Goal: Task Accomplishment & Management: Complete application form

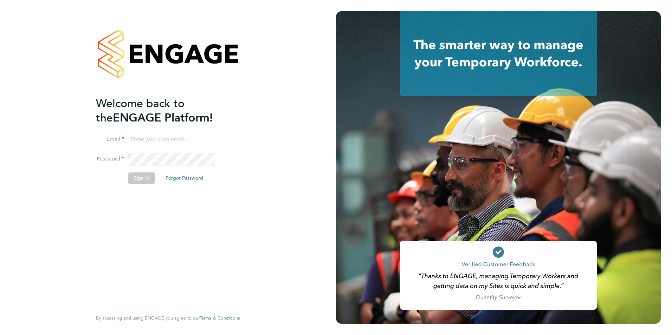
type input "iblackhall@skilledcareers.co.uk"
click at [131, 174] on button "Sign In" at bounding box center [141, 178] width 27 height 11
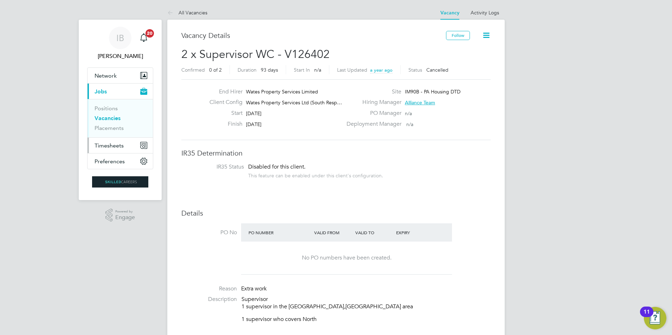
click at [108, 145] on span "Timesheets" at bounding box center [109, 145] width 29 height 7
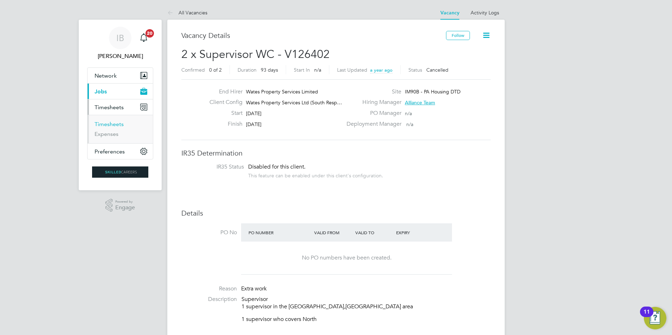
click at [117, 127] on link "Timesheets" at bounding box center [109, 124] width 29 height 7
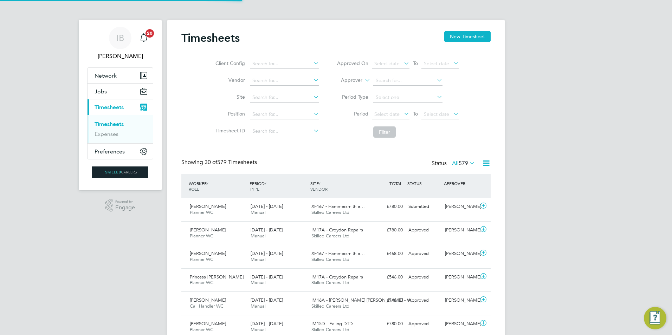
scroll to position [4, 4]
click at [464, 37] on button "New Timesheet" at bounding box center [467, 36] width 46 height 11
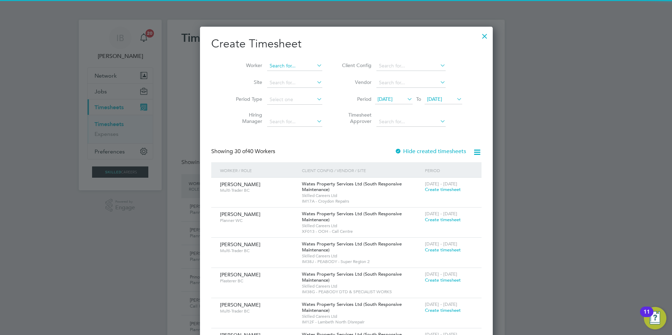
click at [281, 67] on input at bounding box center [294, 66] width 55 height 10
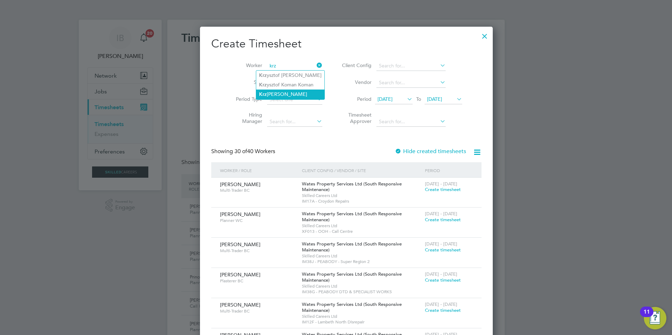
click at [283, 95] on li "Krz [PERSON_NAME]" at bounding box center [290, 94] width 68 height 9
type input "[PERSON_NAME]"
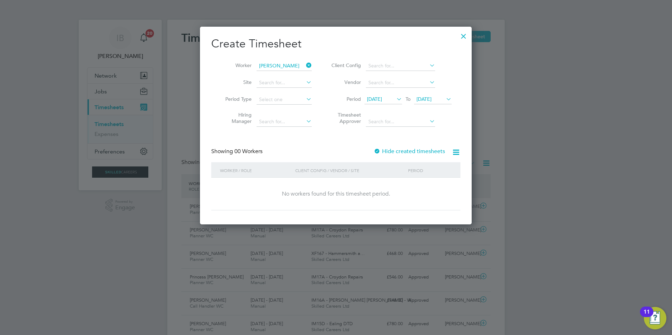
click at [380, 151] on div at bounding box center [377, 151] width 7 height 7
click at [382, 97] on span "[DATE]" at bounding box center [374, 99] width 15 height 6
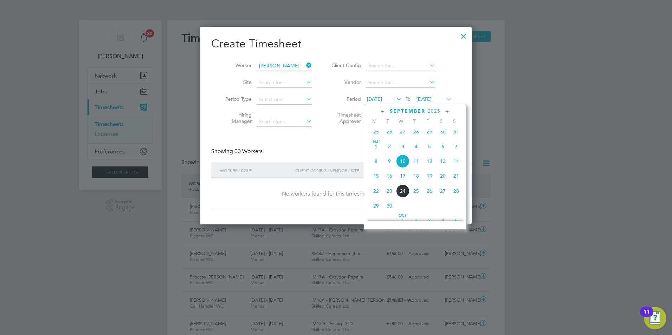
click at [377, 153] on span "[DATE]" at bounding box center [375, 146] width 13 height 13
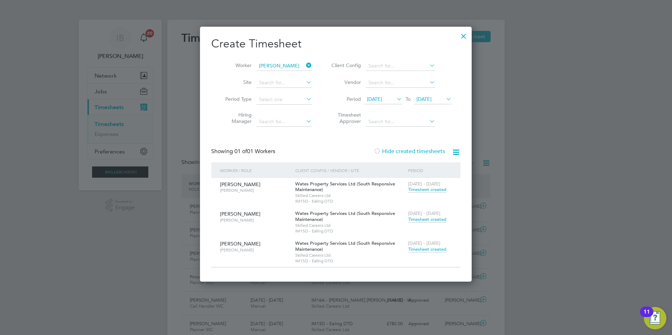
click at [425, 249] on span "Timesheet created" at bounding box center [427, 249] width 38 height 6
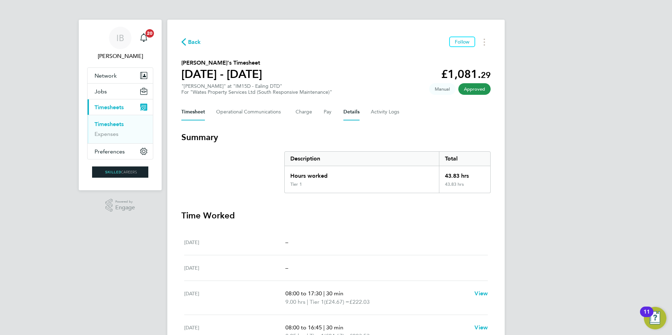
click at [352, 114] on button "Details" at bounding box center [351, 112] width 16 height 17
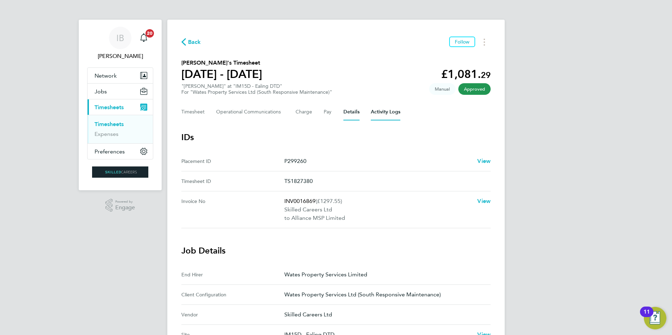
click at [374, 115] on Logs-tab "Activity Logs" at bounding box center [386, 112] width 30 height 17
click at [189, 45] on span "Back" at bounding box center [194, 42] width 13 height 8
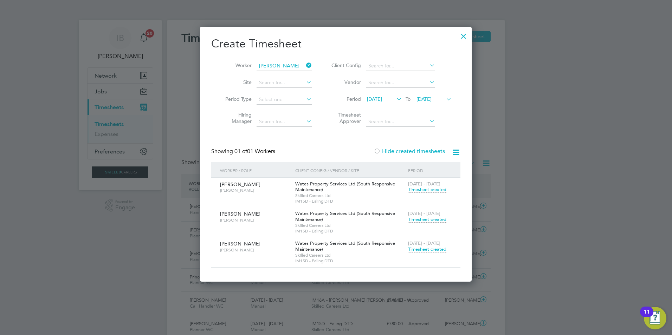
click at [428, 221] on span "Timesheet created" at bounding box center [427, 219] width 38 height 6
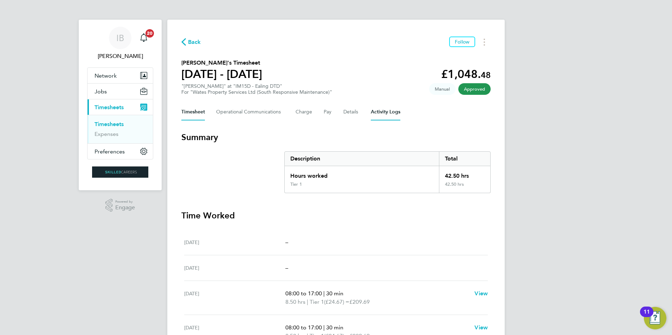
click at [377, 113] on Logs-tab "Activity Logs" at bounding box center [386, 112] width 30 height 17
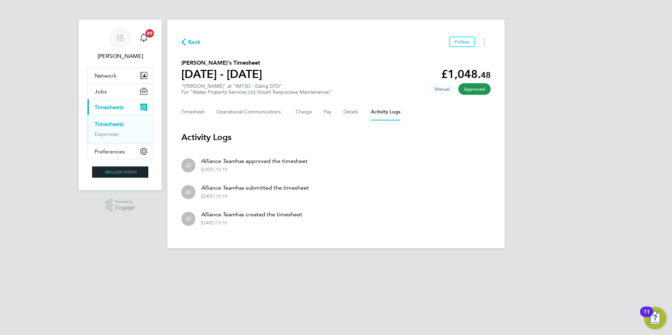
drag, startPoint x: 246, startPoint y: 223, endPoint x: 199, endPoint y: 164, distance: 75.7
click at [199, 164] on ul "AT Alliance Team has approved the timesheet [DATE] 13:10 AT Alliance Team has s…" at bounding box center [335, 191] width 309 height 80
drag, startPoint x: 199, startPoint y: 164, endPoint x: 304, endPoint y: 177, distance: 106.3
click at [304, 177] on li "AT Alliance Team has approved the timesheet [DATE] 13:10" at bounding box center [335, 164] width 309 height 27
drag, startPoint x: 202, startPoint y: 162, endPoint x: 260, endPoint y: 224, distance: 84.8
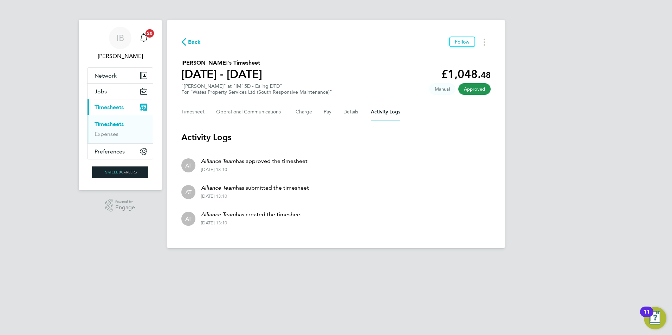
click at [260, 224] on ul "AT Alliance Team has approved the timesheet [DATE] 13:10 AT Alliance Team has s…" at bounding box center [335, 191] width 309 height 80
drag, startPoint x: 260, startPoint y: 224, endPoint x: 250, endPoint y: 224, distance: 10.5
click at [252, 226] on div "[DATE] 13:10" at bounding box center [251, 223] width 101 height 6
drag, startPoint x: 243, startPoint y: 224, endPoint x: 176, endPoint y: 166, distance: 88.9
click at [176, 166] on div "Back Follow [PERSON_NAME]'s Timesheet [DATE] - [DATE] £1,048. 48 "[PERSON_NAME]…" at bounding box center [335, 134] width 337 height 229
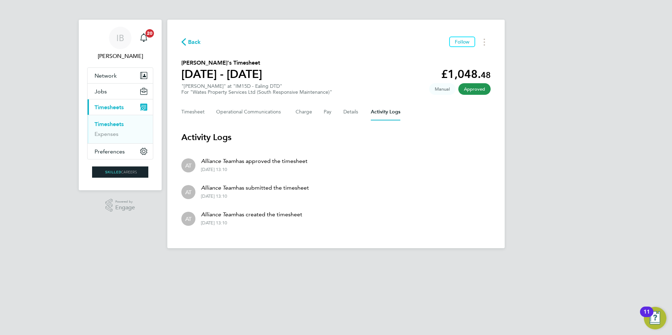
click at [176, 166] on div "Back Follow [PERSON_NAME]'s Timesheet [DATE] - [DATE] £1,048. 48 "[PERSON_NAME]…" at bounding box center [335, 134] width 337 height 229
click at [349, 116] on button "Details" at bounding box center [351, 112] width 16 height 17
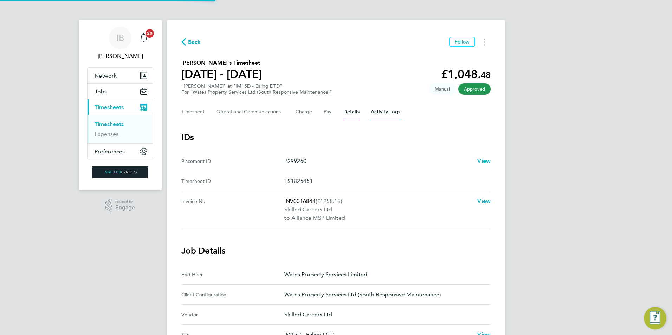
click at [381, 117] on Logs-tab "Activity Logs" at bounding box center [386, 112] width 30 height 17
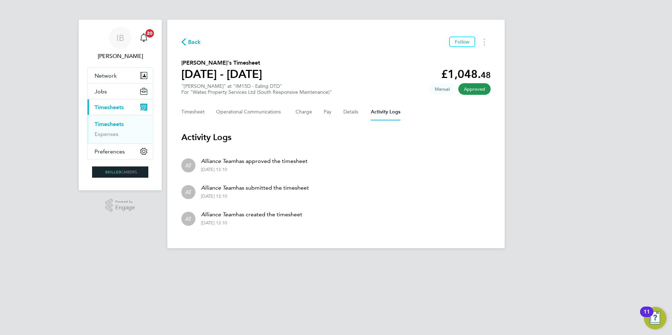
drag, startPoint x: 198, startPoint y: 162, endPoint x: 296, endPoint y: 232, distance: 120.7
click at [296, 232] on div "Back Follow [PERSON_NAME]'s Timesheet [DATE] - [DATE] £1,048. 48 "[PERSON_NAME]…" at bounding box center [335, 134] width 337 height 229
drag, startPoint x: 296, startPoint y: 232, endPoint x: 251, endPoint y: 228, distance: 45.8
click at [251, 228] on li "AT Alliance Team has created the timesheet [DATE] 13:10" at bounding box center [335, 218] width 309 height 27
drag, startPoint x: 198, startPoint y: 160, endPoint x: 300, endPoint y: 223, distance: 120.3
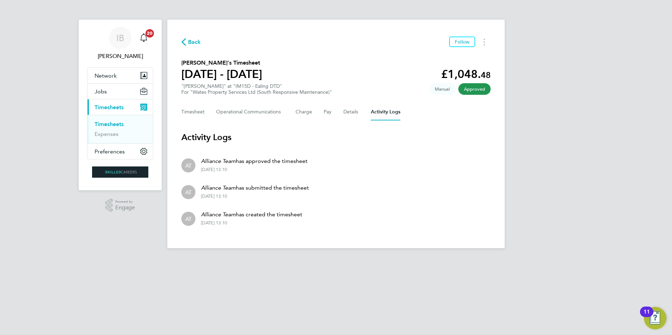
click at [300, 223] on ul "AT Alliance Team has approved the timesheet [DATE] 13:10 AT Alliance Team has s…" at bounding box center [335, 191] width 309 height 80
drag, startPoint x: 300, startPoint y: 223, endPoint x: 260, endPoint y: 223, distance: 40.4
click at [260, 223] on div "[DATE] 13:10" at bounding box center [251, 223] width 101 height 6
drag, startPoint x: 250, startPoint y: 225, endPoint x: 186, endPoint y: 160, distance: 90.9
click at [186, 160] on ul "AT Alliance Team has approved the timesheet [DATE] 13:10 AT Alliance Team has s…" at bounding box center [335, 191] width 309 height 80
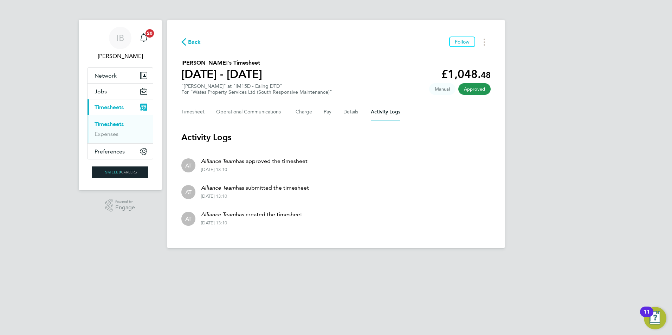
drag, startPoint x: 186, startPoint y: 160, endPoint x: 185, endPoint y: 149, distance: 11.0
click at [185, 149] on section "Activity Logs AT Alliance Team has approved the timesheet [DATE] 13:10 AT Allia…" at bounding box center [335, 182] width 309 height 100
click at [204, 111] on button "Timesheet" at bounding box center [193, 112] width 24 height 17
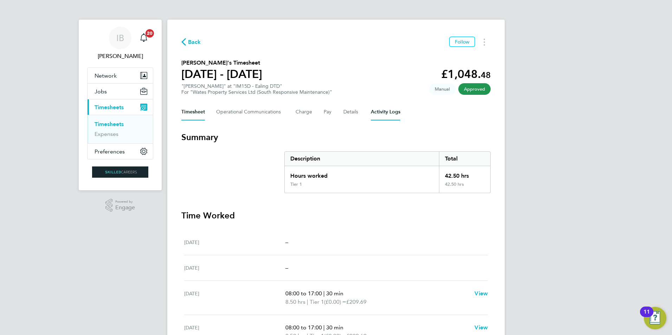
click at [387, 112] on Logs-tab "Activity Logs" at bounding box center [386, 112] width 30 height 17
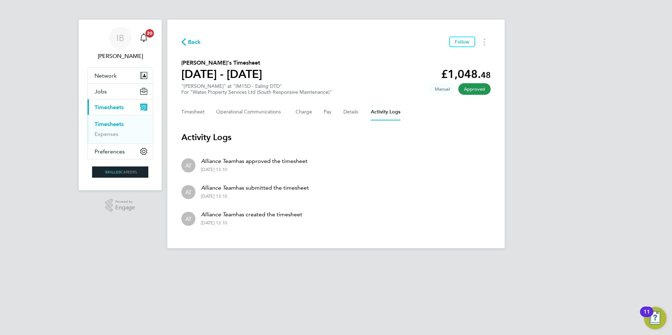
drag, startPoint x: 202, startPoint y: 160, endPoint x: 284, endPoint y: 223, distance: 103.8
click at [284, 223] on ul "AT Alliance Team has approved the timesheet [DATE] 13:10 AT Alliance Team has s…" at bounding box center [335, 191] width 309 height 80
drag, startPoint x: 284, startPoint y: 223, endPoint x: 244, endPoint y: 222, distance: 40.4
click at [244, 222] on div "[DATE] 13:10" at bounding box center [251, 223] width 101 height 6
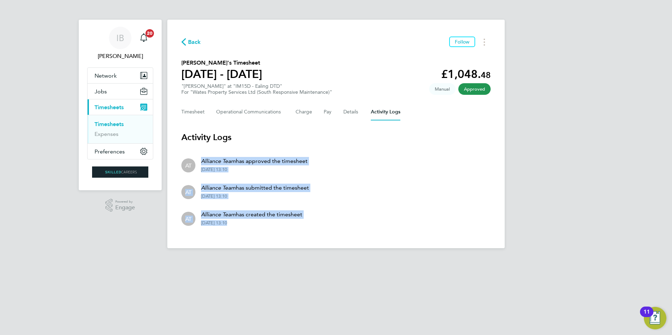
drag, startPoint x: 244, startPoint y: 223, endPoint x: 197, endPoint y: 153, distance: 84.5
click at [197, 153] on ul "AT Alliance Team has approved the timesheet [DATE] 13:10 AT Alliance Team has s…" at bounding box center [335, 191] width 309 height 80
drag, startPoint x: 197, startPoint y: 153, endPoint x: 192, endPoint y: 147, distance: 8.0
click at [192, 147] on section "Activity Logs AT Alliance Team has approved the timesheet [DATE] 13:10 AT Allia…" at bounding box center [335, 182] width 309 height 100
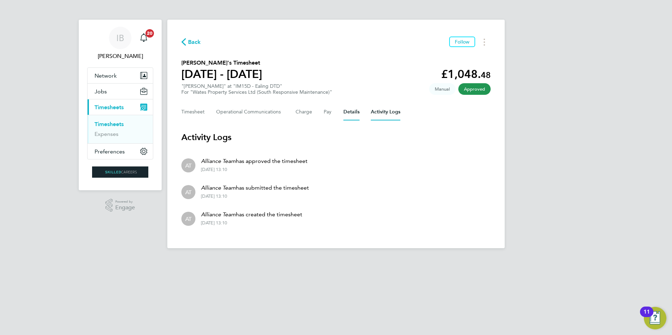
click at [354, 117] on button "Details" at bounding box center [351, 112] width 16 height 17
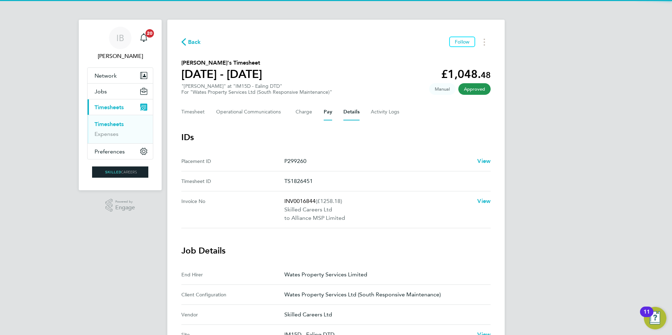
click at [326, 117] on button "Pay" at bounding box center [328, 112] width 8 height 17
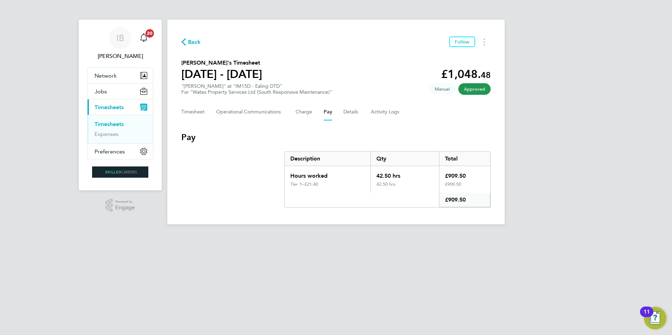
click at [193, 44] on span "Back" at bounding box center [194, 42] width 13 height 8
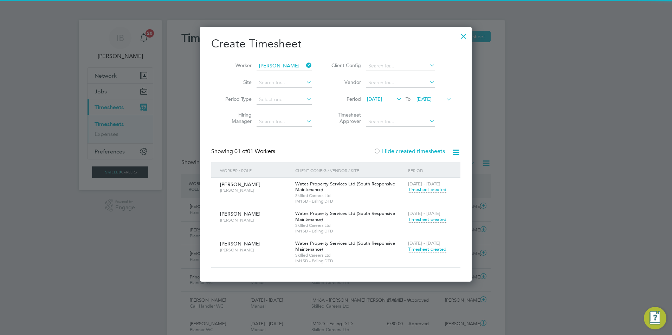
drag, startPoint x: 434, startPoint y: 249, endPoint x: 435, endPoint y: 245, distance: 3.5
click at [434, 248] on span "Timesheet created" at bounding box center [427, 249] width 38 height 6
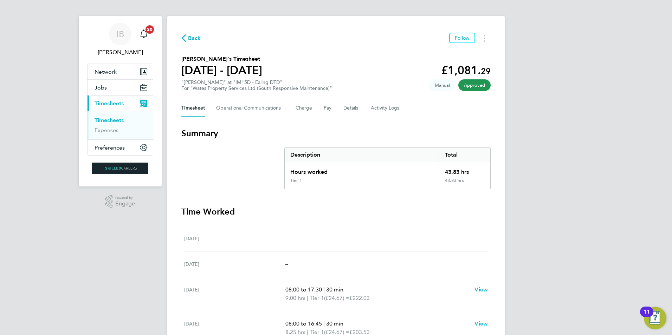
click at [200, 40] on span "Back" at bounding box center [194, 38] width 13 height 8
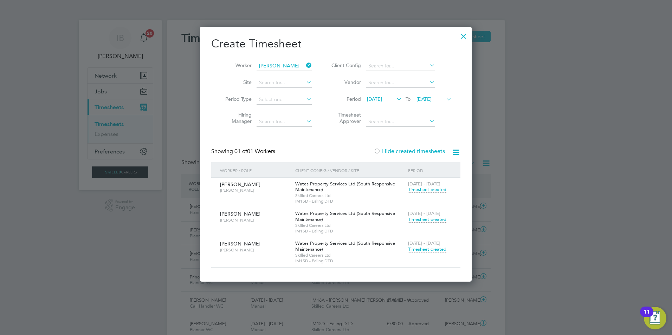
click at [465, 37] on div at bounding box center [463, 34] width 13 height 13
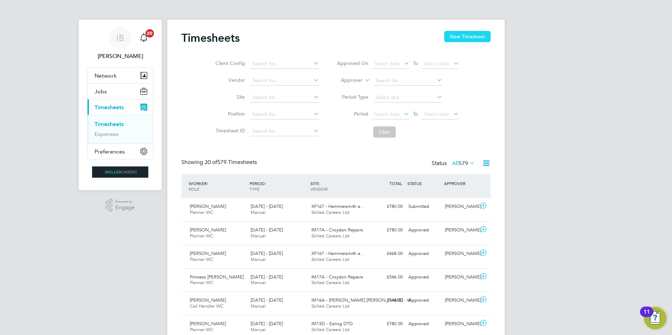
click at [463, 37] on button "New Timesheet" at bounding box center [467, 36] width 46 height 11
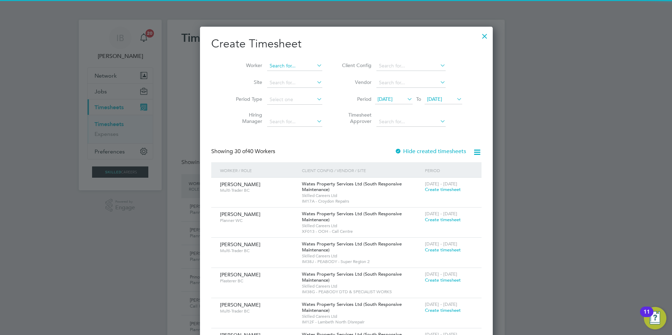
scroll to position [1320, 272]
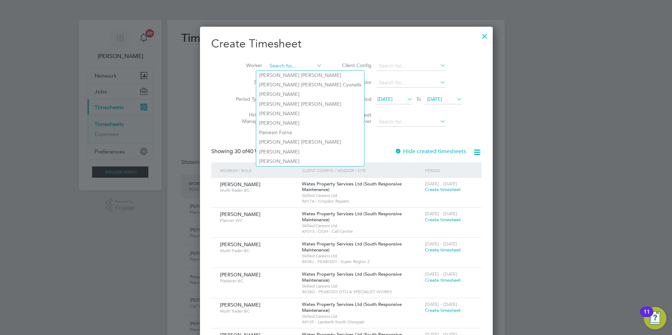
click at [275, 64] on input at bounding box center [294, 66] width 55 height 10
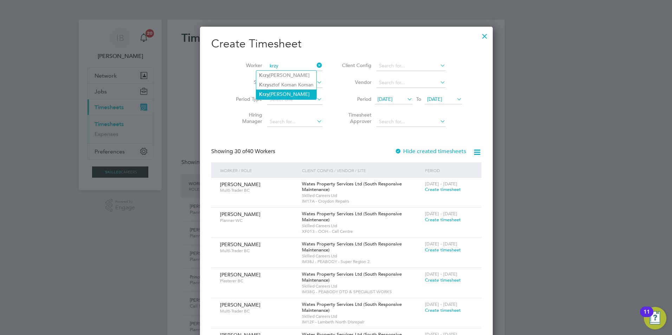
click at [297, 93] on li "Krzy [PERSON_NAME]" at bounding box center [286, 94] width 60 height 9
type input "[PERSON_NAME]"
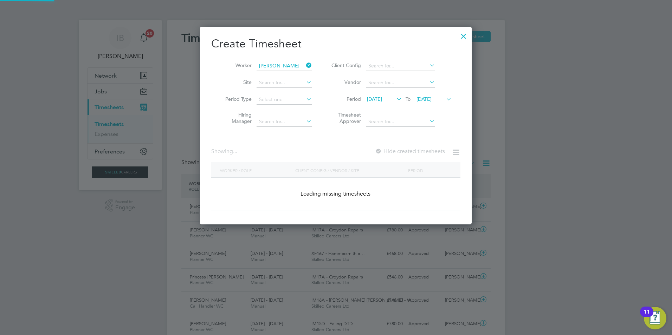
scroll to position [198, 272]
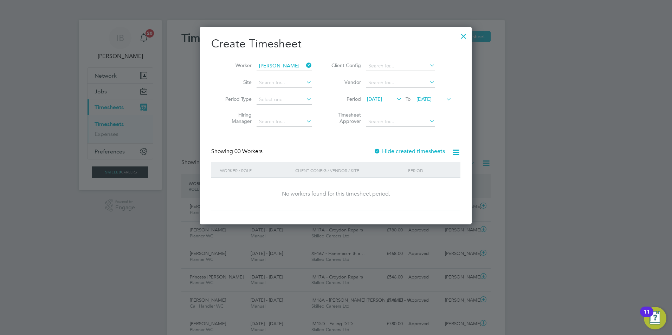
click at [377, 150] on div at bounding box center [377, 151] width 7 height 7
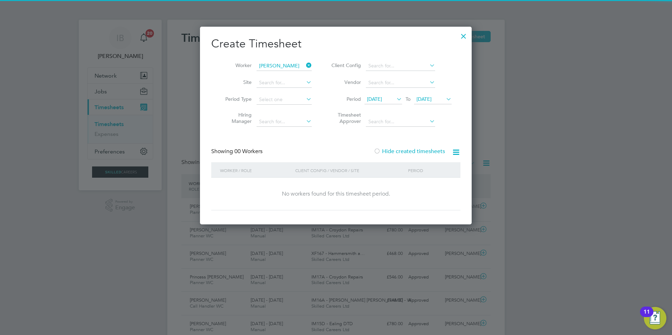
click at [382, 100] on span "[DATE]" at bounding box center [374, 99] width 15 height 6
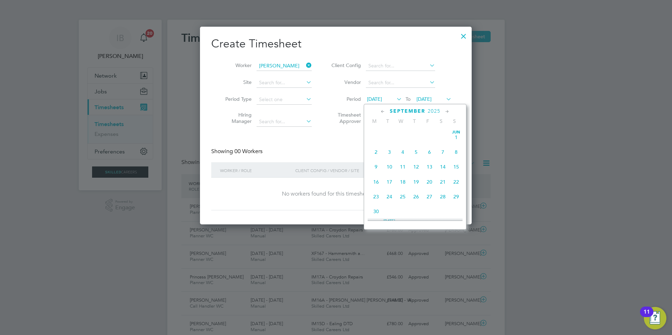
scroll to position [228, 0]
click at [376, 153] on span "[DATE]" at bounding box center [375, 146] width 13 height 13
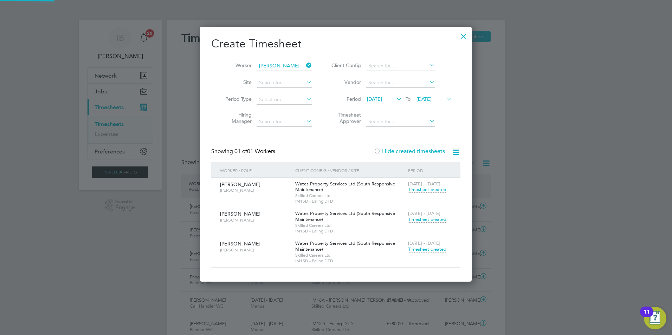
scroll to position [255, 272]
click at [421, 219] on span "Timesheet created" at bounding box center [427, 219] width 38 height 6
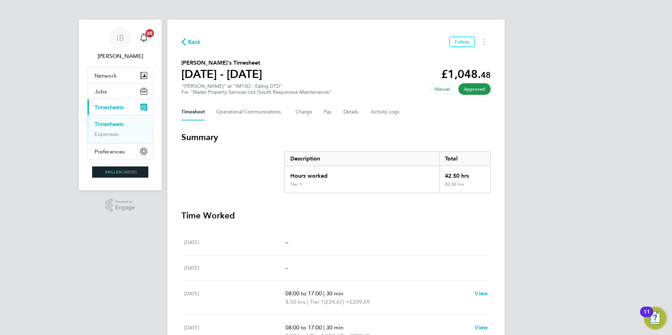
scroll to position [35, 0]
